Goal: Find contact information: Find contact information

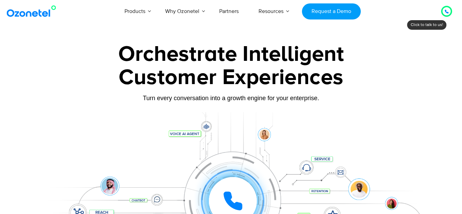
click at [447, 11] on icon at bounding box center [447, 12] width 4 height 4
click at [445, 12] on icon at bounding box center [447, 12] width 4 height 4
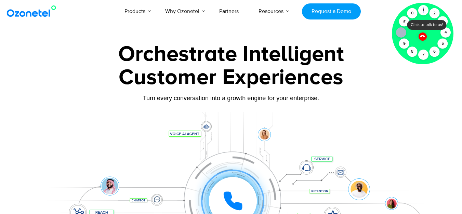
click at [445, 12] on div at bounding box center [423, 34] width 62 height 62
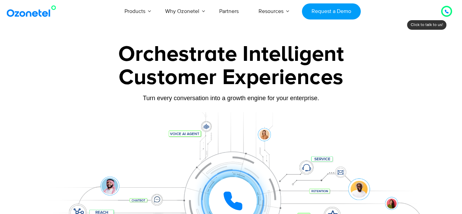
click at [445, 10] on icon at bounding box center [447, 12] width 4 height 4
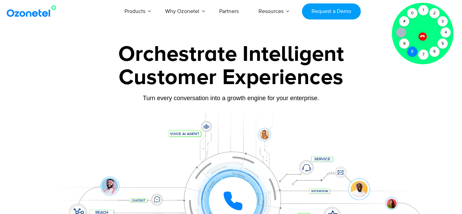
click at [416, 51] on div "8" at bounding box center [412, 52] width 10 height 10
